Goal: Task Accomplishment & Management: Complete application form

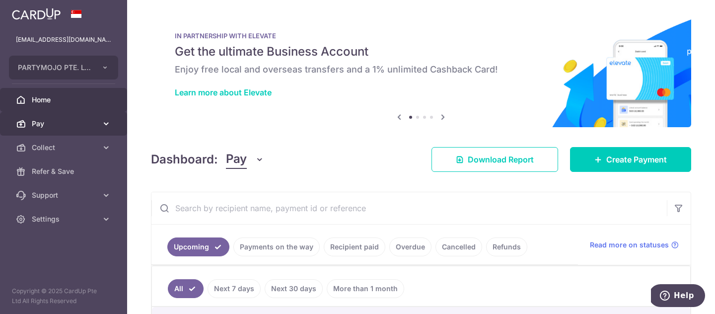
click at [63, 131] on link "Pay" at bounding box center [63, 124] width 127 height 24
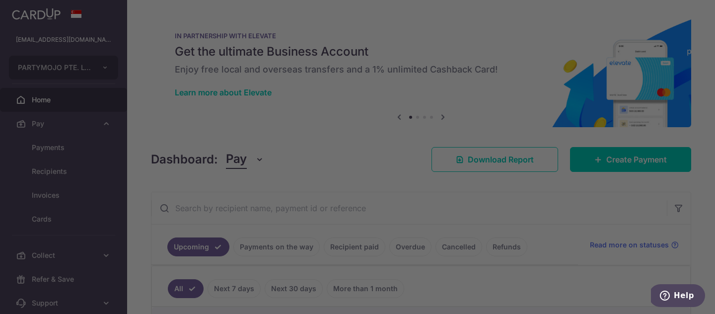
click at [54, 169] on div at bounding box center [361, 158] width 722 height 317
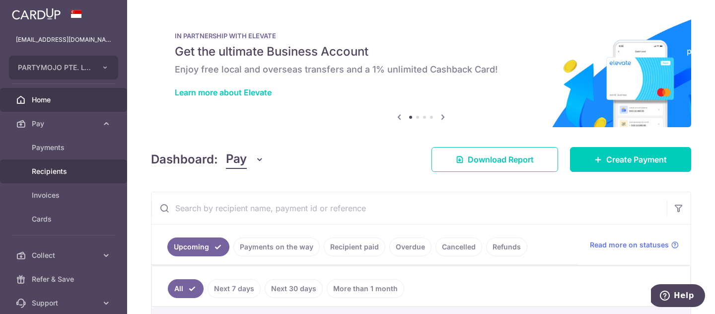
click at [39, 180] on link "Recipients" at bounding box center [63, 171] width 127 height 24
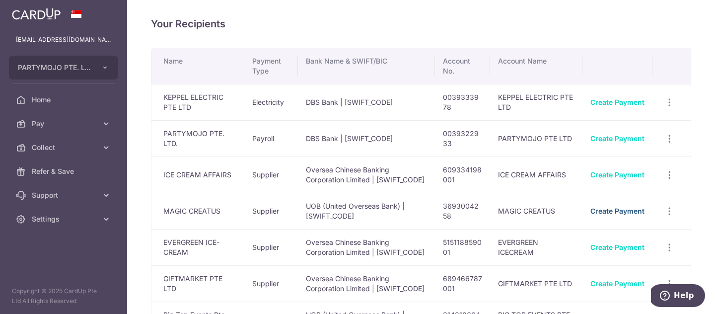
click at [638, 215] on link "Create Payment" at bounding box center [617, 211] width 54 height 8
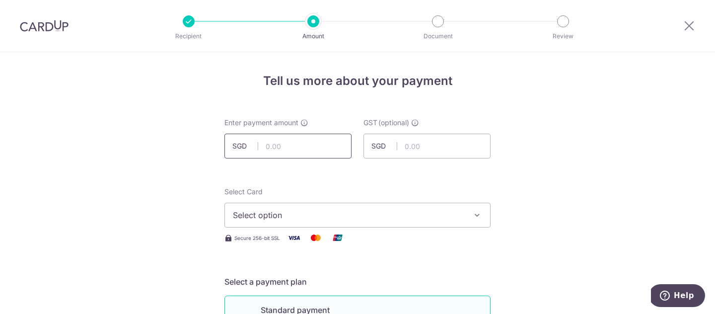
click at [311, 134] on input "text" at bounding box center [287, 146] width 127 height 25
type input "5,562.20"
click at [306, 214] on span "Select option" at bounding box center [348, 215] width 231 height 12
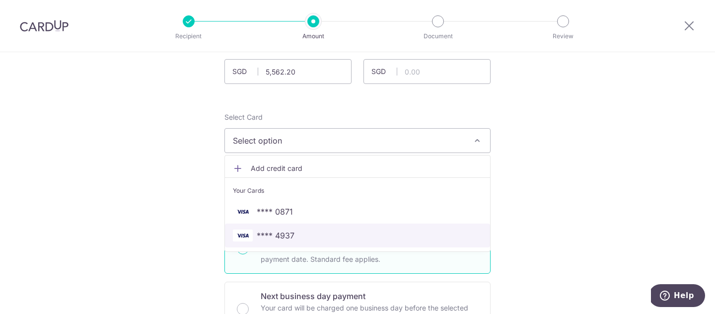
click at [307, 225] on link "**** 4937" at bounding box center [357, 235] width 265 height 24
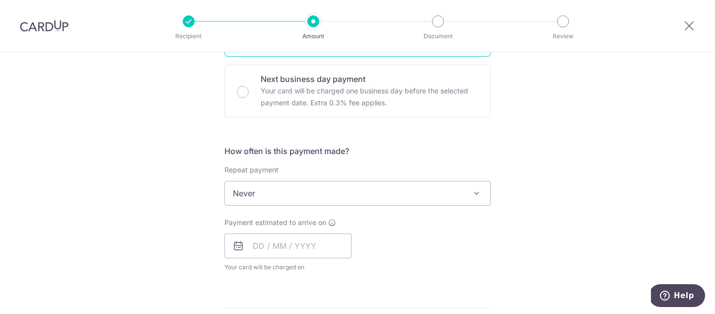
scroll to position [317, 0]
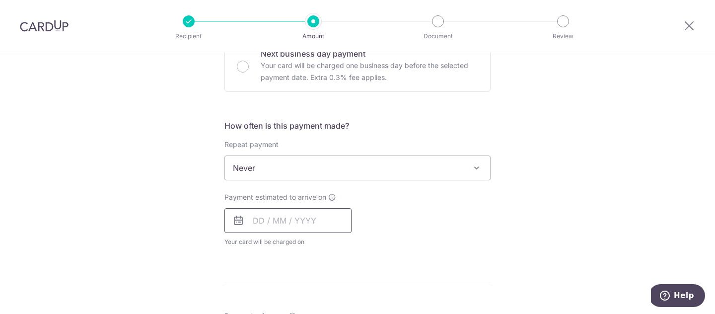
click at [286, 225] on input "text" at bounding box center [287, 220] width 127 height 25
click at [321, 290] on link "4" at bounding box center [324, 291] width 16 height 16
type input "04/09/2025"
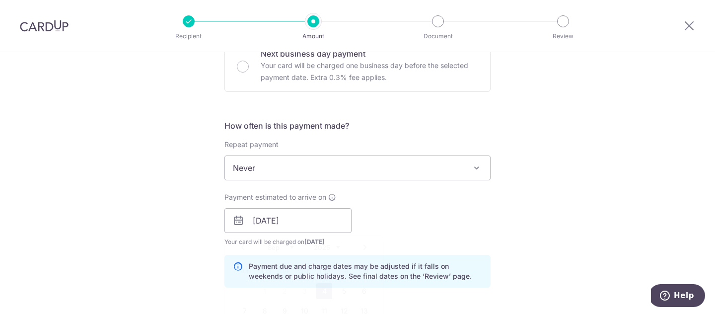
scroll to position [429, 0]
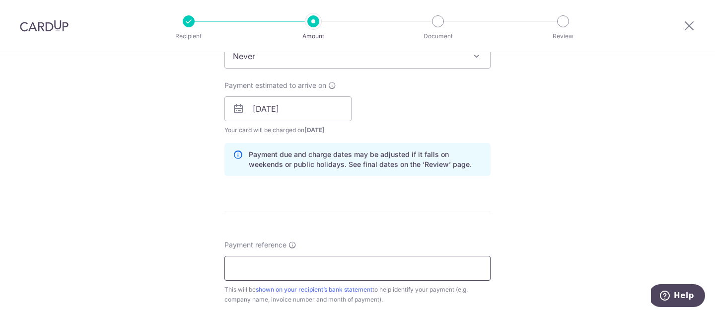
click at [352, 261] on input "Payment reference" at bounding box center [357, 268] width 266 height 25
type input "P"
type input "G"
type input "T"
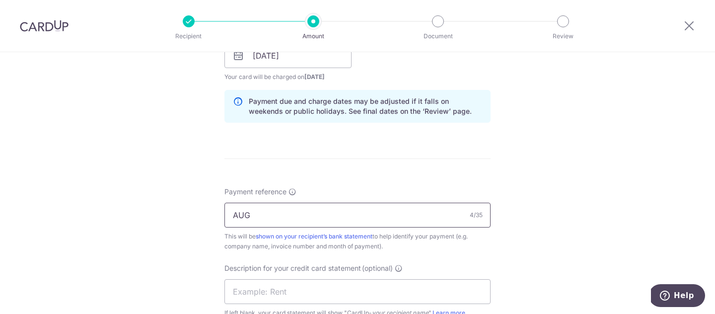
scroll to position [497, 0]
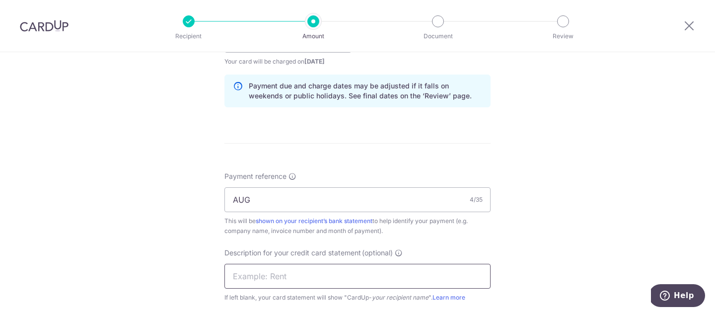
click at [344, 281] on input "text" at bounding box center [357, 276] width 266 height 25
click at [250, 190] on input "AUG" at bounding box center [357, 199] width 266 height 25
click at [250, 190] on input "[DATE] MAGICCREATUS" at bounding box center [357, 199] width 266 height 25
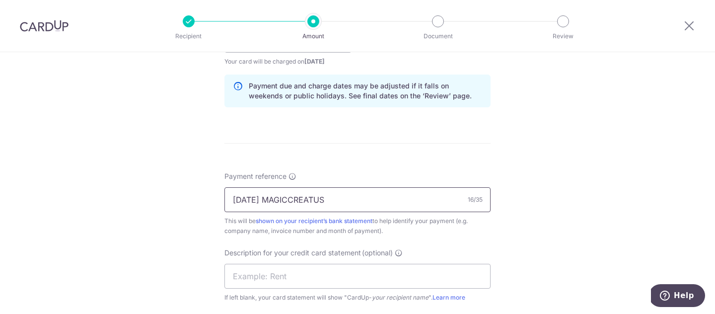
click at [250, 190] on input "[DATE] MAGICCREATUS" at bounding box center [357, 199] width 266 height 25
type input "[DATE] MAGICCREATUS"
click at [262, 272] on input "text" at bounding box center [357, 276] width 266 height 25
paste input "JUL MAGICCREATU"
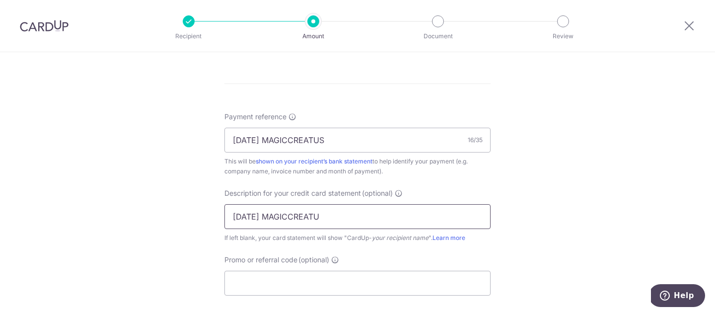
scroll to position [581, 0]
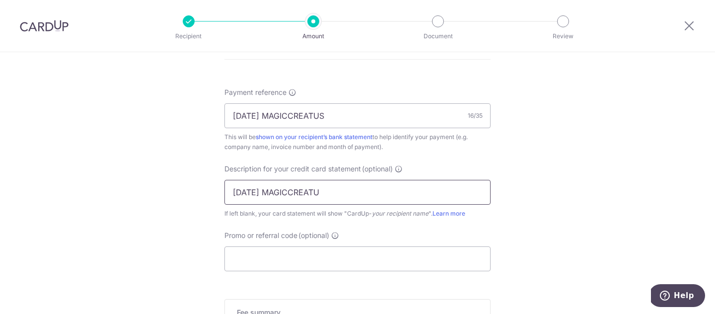
type input "JUL MAGICCREATU"
click at [261, 265] on input "Promo or referral code (optional)" at bounding box center [357, 258] width 266 height 25
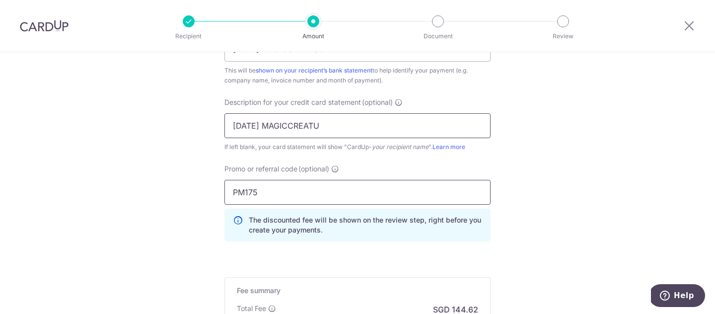
scroll to position [724, 0]
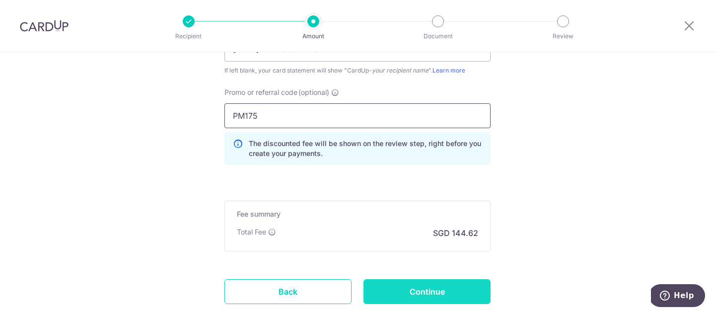
type input "PM175"
click at [434, 290] on input "Continue" at bounding box center [427, 291] width 127 height 25
type input "Create Schedule"
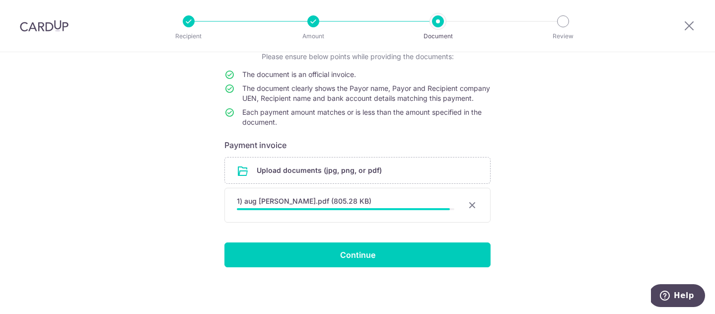
scroll to position [84, 0]
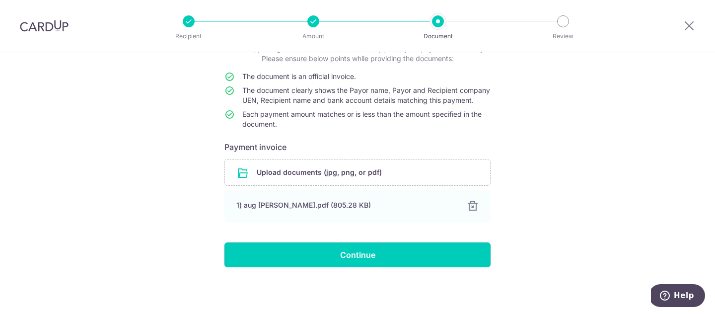
click at [316, 247] on input "Continue" at bounding box center [357, 254] width 266 height 25
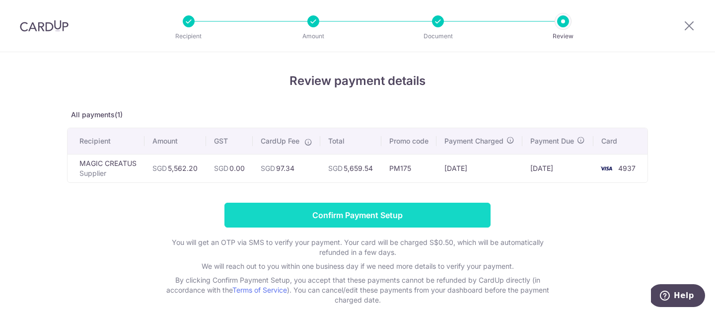
click at [413, 221] on input "Confirm Payment Setup" at bounding box center [357, 215] width 266 height 25
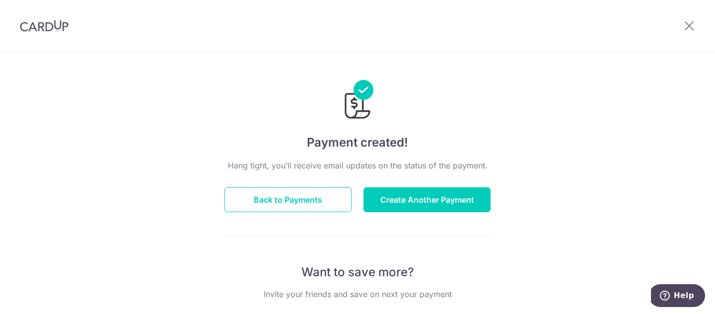
click at [279, 195] on button "Back to Payments" at bounding box center [287, 199] width 127 height 25
